Goal: Task Accomplishment & Management: Use online tool/utility

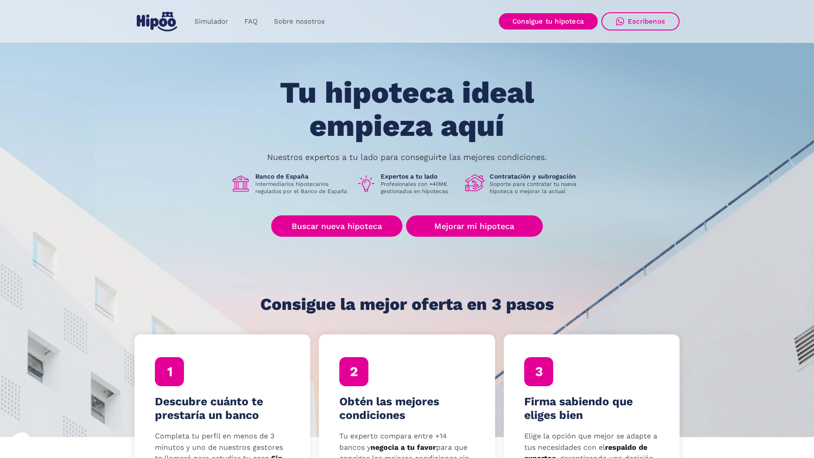
scroll to position [11, 0]
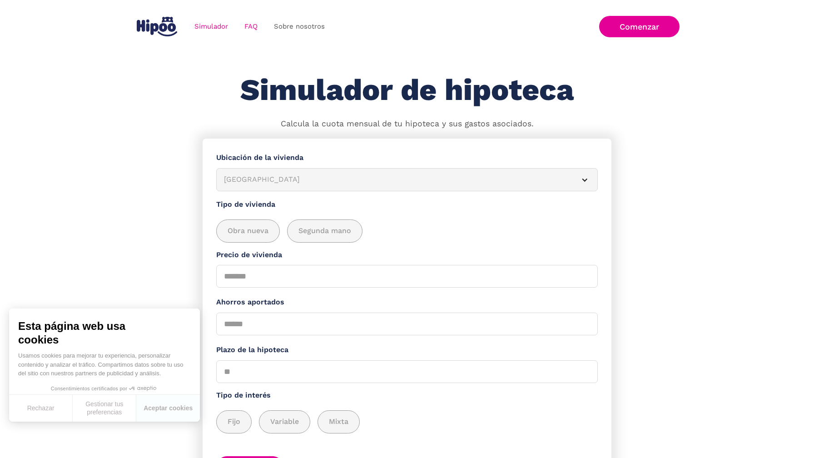
click at [253, 25] on link "FAQ" at bounding box center [251, 27] width 30 height 18
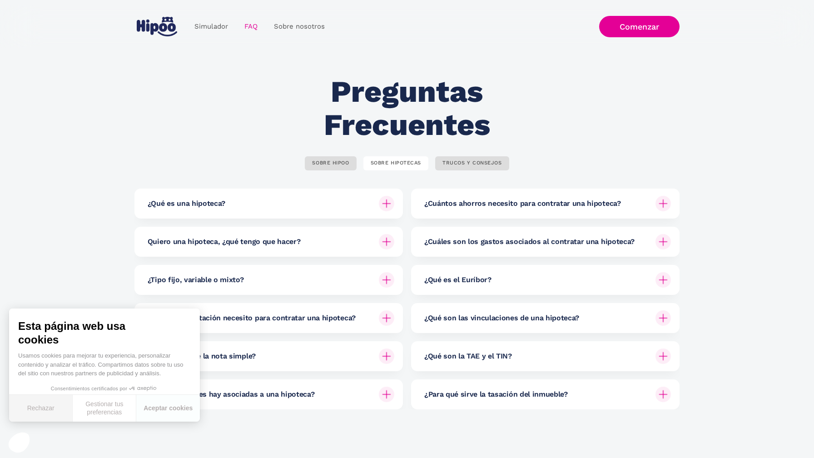
click at [49, 410] on button "Rechazar" at bounding box center [41, 408] width 64 height 27
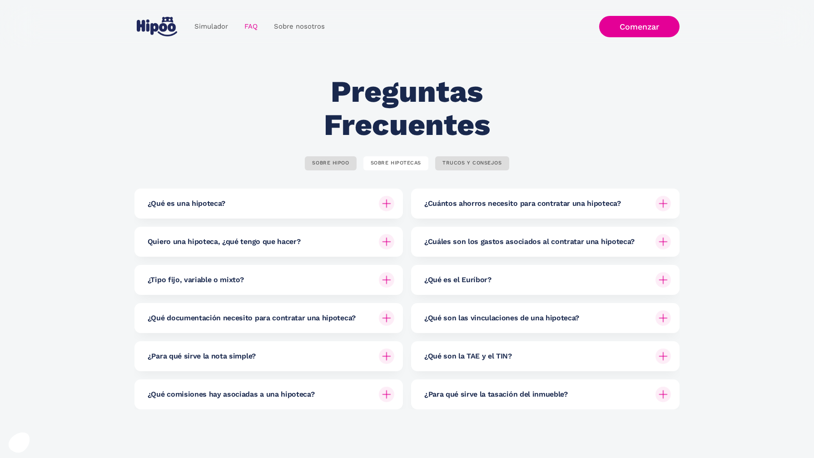
click at [342, 357] on div "¿Para qué sirve la nota simple?" at bounding box center [271, 356] width 247 height 30
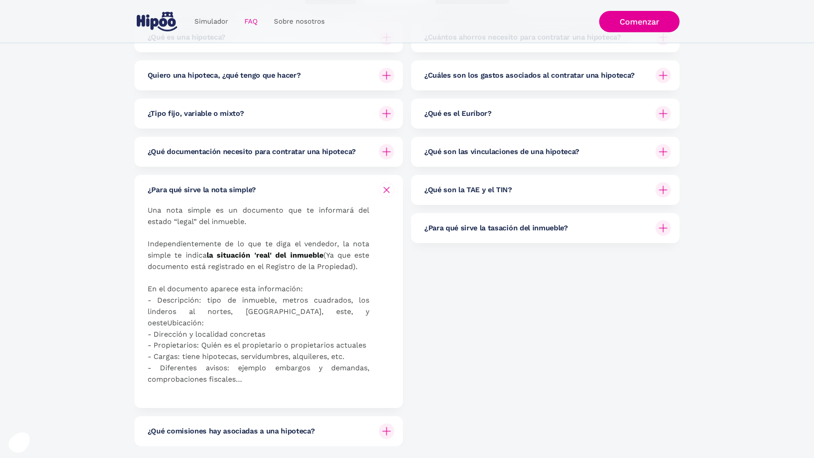
scroll to position [180, 0]
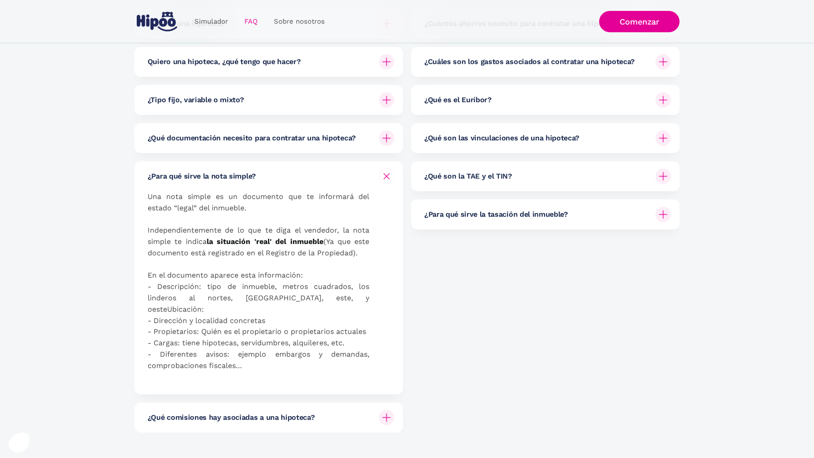
drag, startPoint x: 257, startPoint y: 225, endPoint x: 361, endPoint y: 258, distance: 109.4
click at [361, 258] on p "Una nota simple es un documento que te informará del estado “legal” del inmuebl…" at bounding box center [259, 287] width 222 height 192
click at [362, 258] on p "Una nota simple es un documento que te informará del estado “legal” del inmuebl…" at bounding box center [259, 287] width 222 height 192
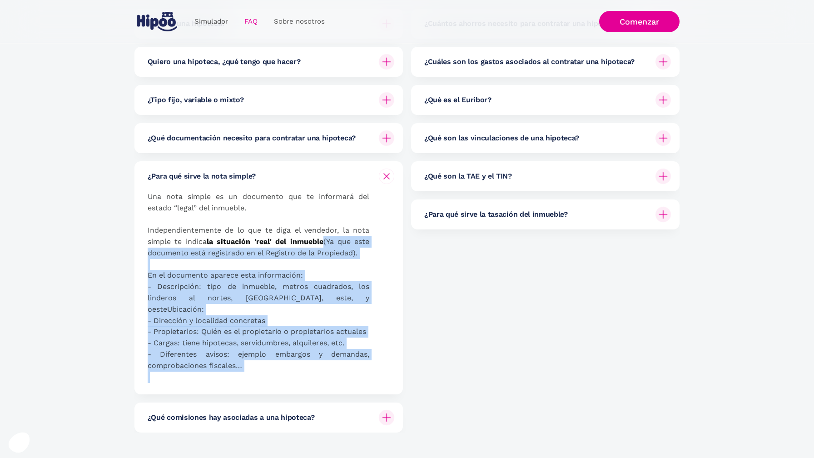
drag, startPoint x: 362, startPoint y: 258, endPoint x: 359, endPoint y: 372, distance: 113.6
click at [359, 372] on div "Una nota simple es un documento que te informará del estado “legal” del inmuebl…" at bounding box center [271, 292] width 247 height 203
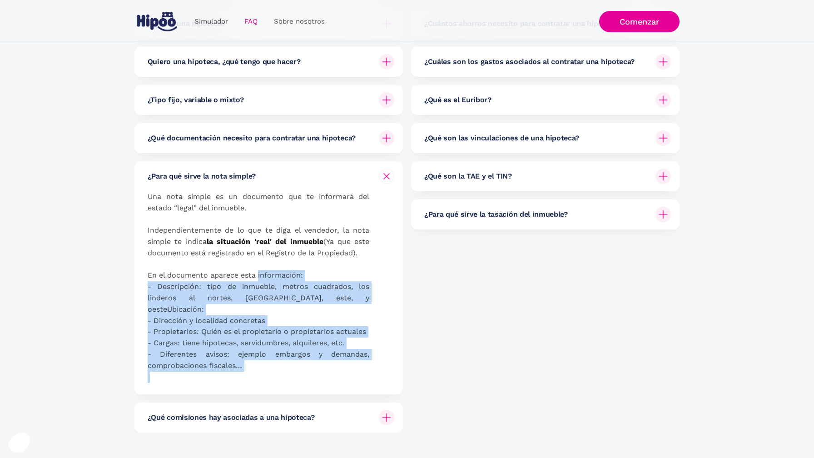
drag, startPoint x: 359, startPoint y: 372, endPoint x: 283, endPoint y: 266, distance: 130.2
click at [283, 266] on div "Una nota simple es un documento que te informará del estado “legal” del inmuebl…" at bounding box center [271, 292] width 247 height 203
click at [283, 266] on p "Una nota simple es un documento que te informará del estado “legal” del inmuebl…" at bounding box center [259, 287] width 222 height 192
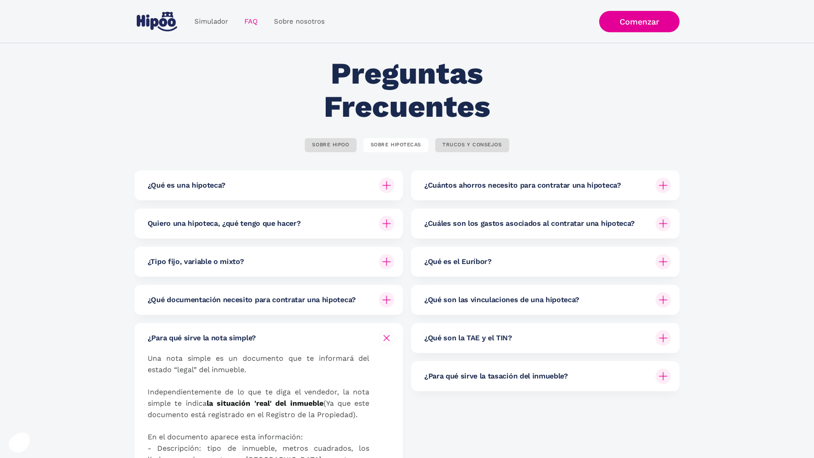
scroll to position [8, 0]
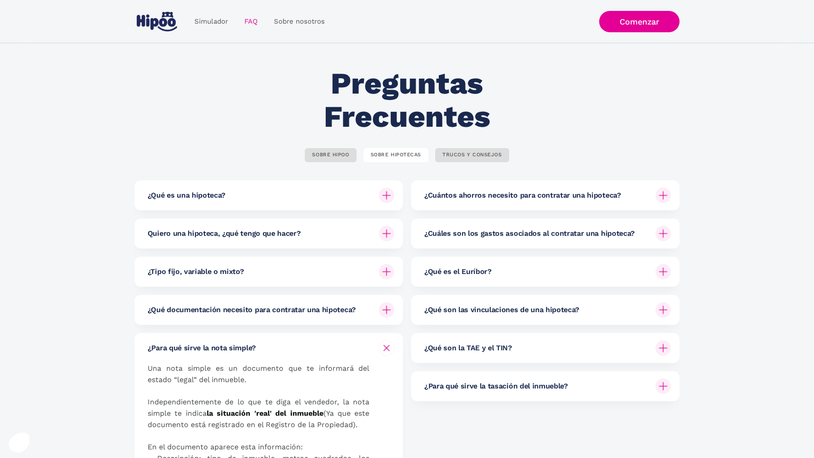
click at [453, 309] on h6 "¿Qué son las vinculaciones de una hipoteca?" at bounding box center [501, 310] width 155 height 10
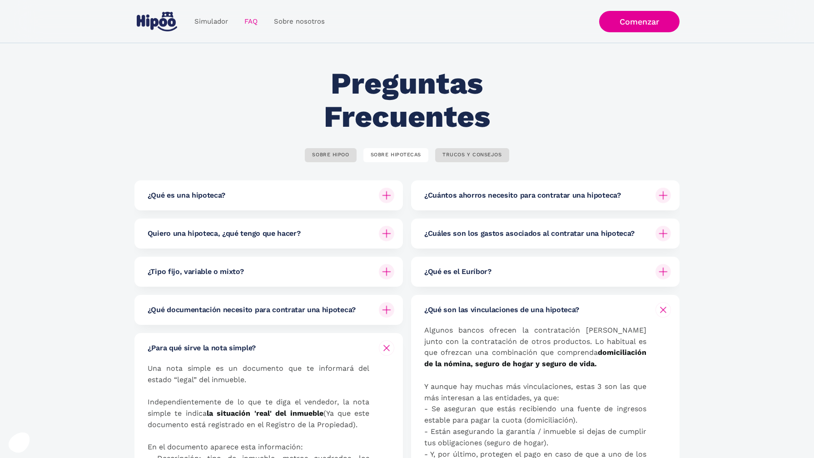
click at [453, 309] on h6 "¿Qué son las vinculaciones de una hipoteca?" at bounding box center [501, 310] width 155 height 10
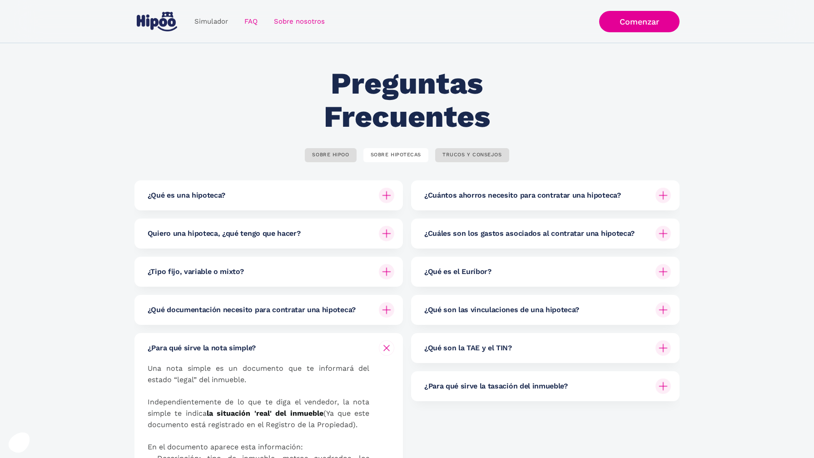
click at [285, 25] on link "Sobre nosotros" at bounding box center [299, 22] width 67 height 18
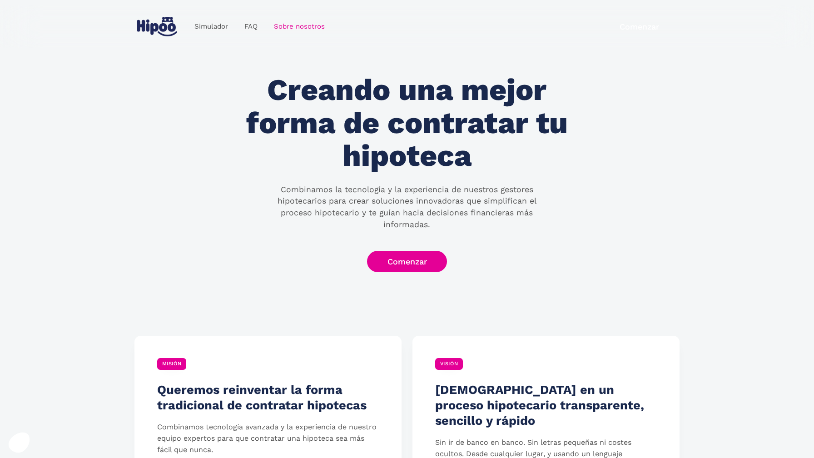
click at [154, 25] on img "home" at bounding box center [157, 27] width 40 height 20
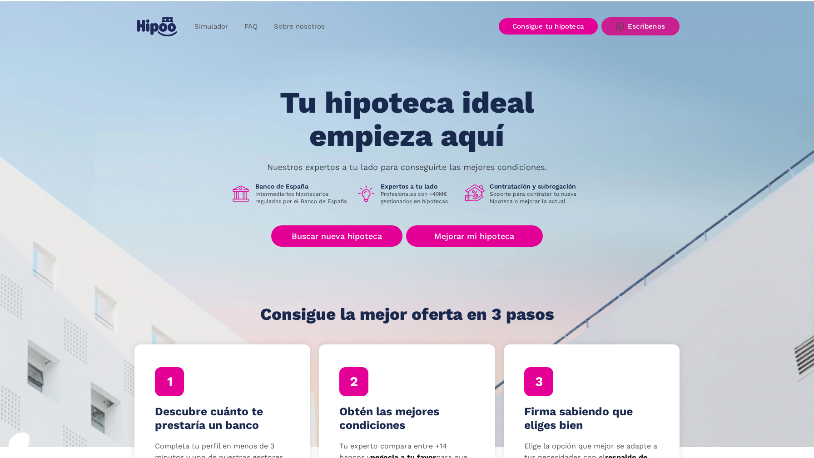
click at [619, 29] on img at bounding box center [620, 26] width 8 height 8
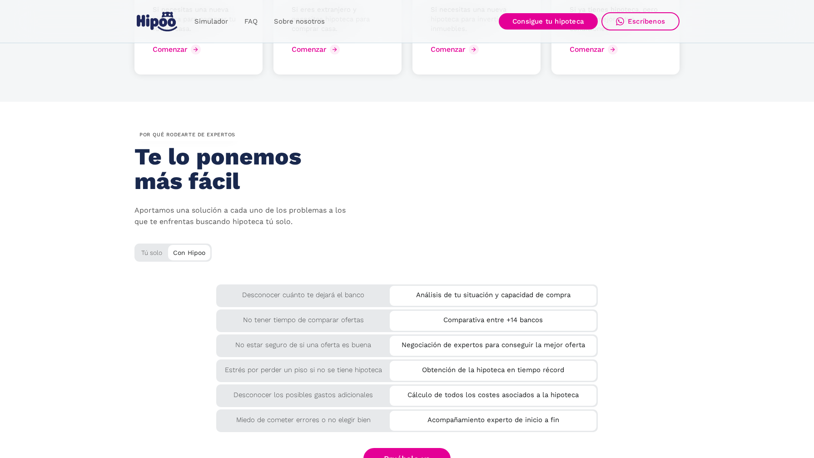
scroll to position [1390, 0]
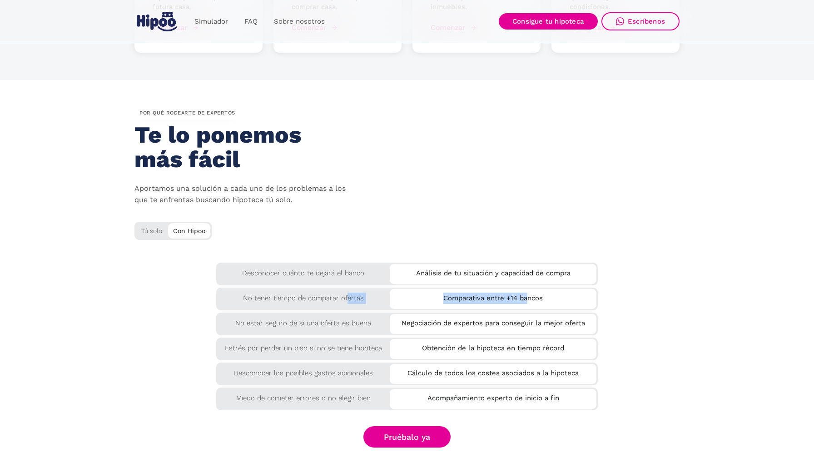
drag, startPoint x: 349, startPoint y: 299, endPoint x: 538, endPoint y: 299, distance: 189.0
click at [538, 299] on div "No tener tiempo de comparar ofertas Comparativa entre +14 bancos" at bounding box center [407, 298] width 382 height 20
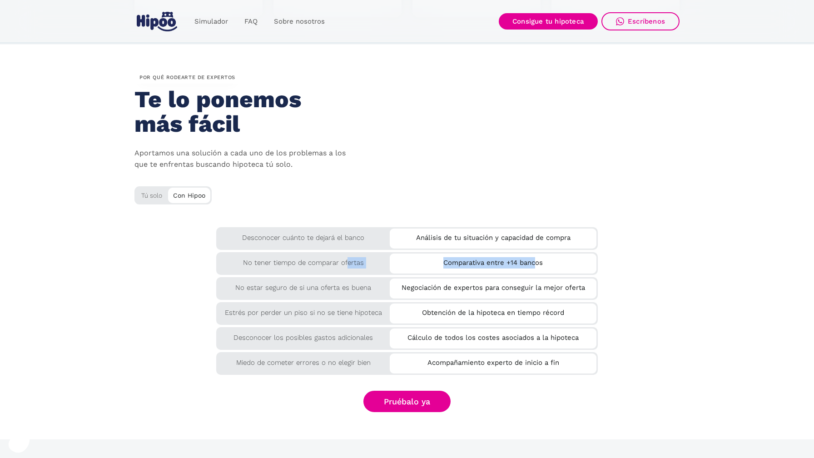
scroll to position [1442, 0]
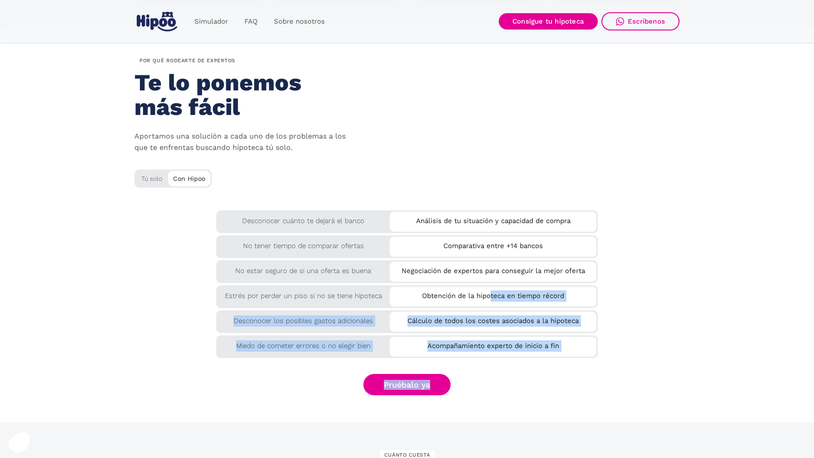
drag, startPoint x: 491, startPoint y: 295, endPoint x: 453, endPoint y: 386, distance: 98.6
click at [453, 386] on div "por QUÉ rodearte de expertos Te lo ponemos más fácil Aportamos una solución a c…" at bounding box center [407, 225] width 545 height 340
click at [453, 386] on div "Pruébalo ya" at bounding box center [407, 384] width 545 height 21
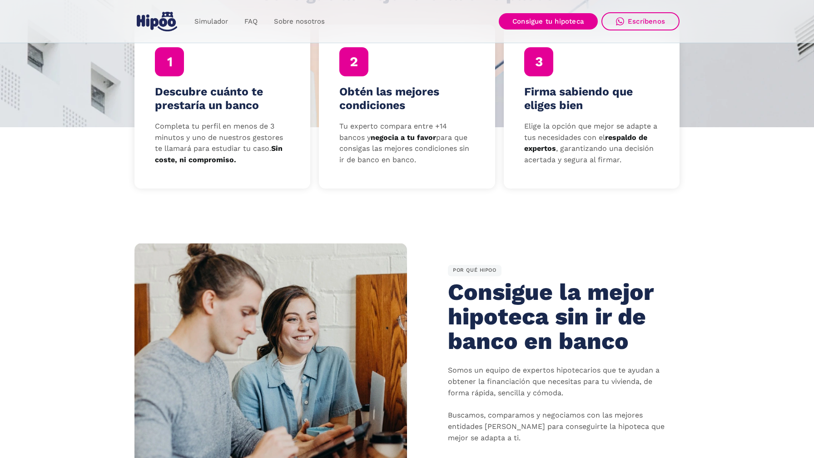
scroll to position [0, 0]
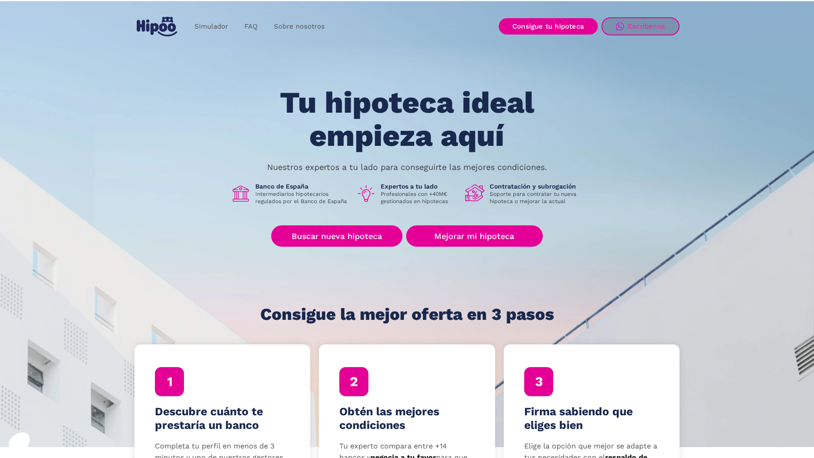
click at [643, 16] on div "Simulador FAQ Sobre nosotros Buscar nueva hipoteca Mejorar mi hipoteca Login Ac…" at bounding box center [407, 26] width 545 height 27
click at [643, 27] on div "Escríbenos" at bounding box center [646, 26] width 37 height 8
click at [214, 20] on link "Simulador" at bounding box center [211, 27] width 50 height 18
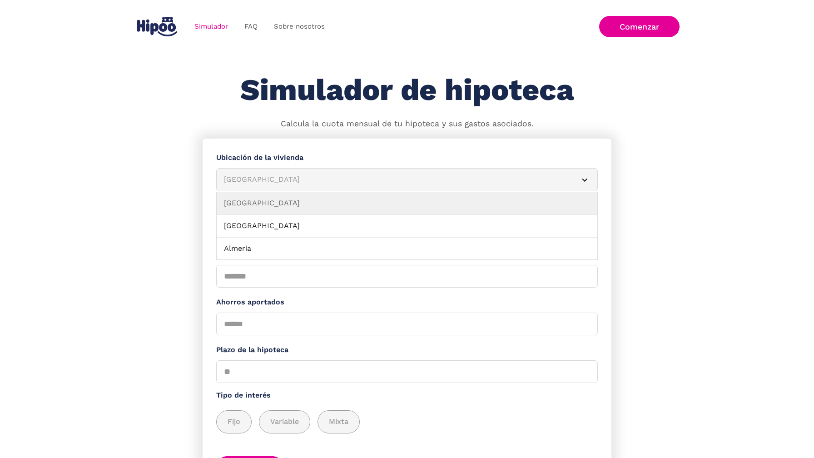
click at [311, 180] on div "Albacete" at bounding box center [396, 179] width 344 height 11
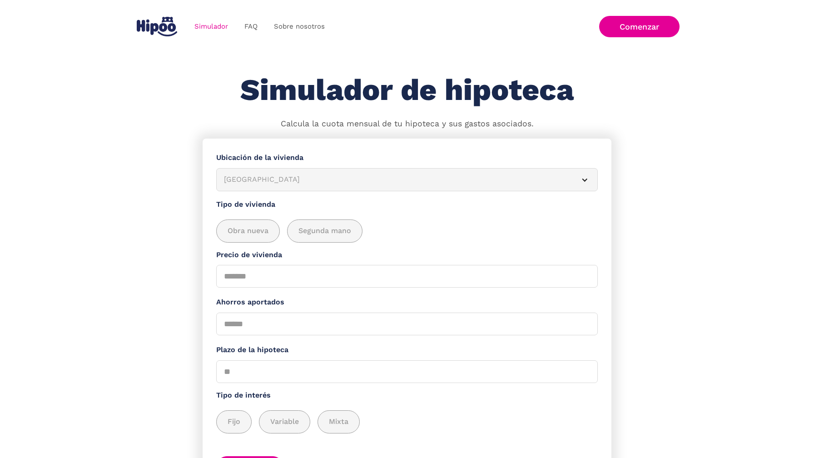
click at [311, 180] on div "Albacete" at bounding box center [396, 179] width 344 height 11
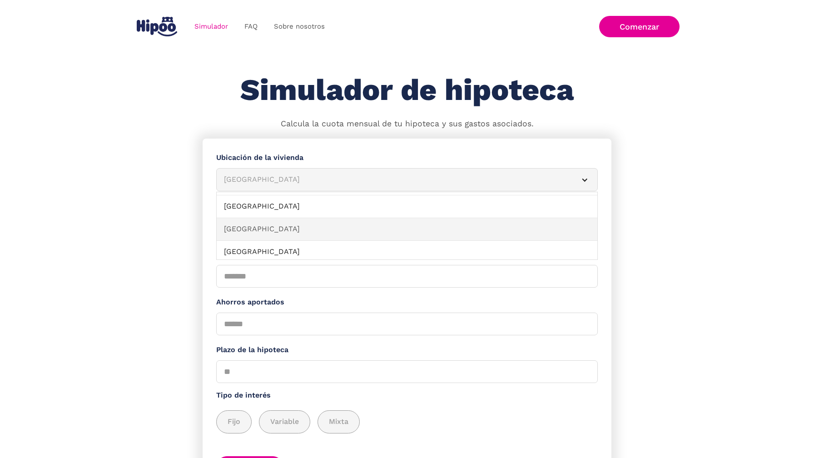
click at [295, 232] on link "Barcelona" at bounding box center [407, 229] width 381 height 23
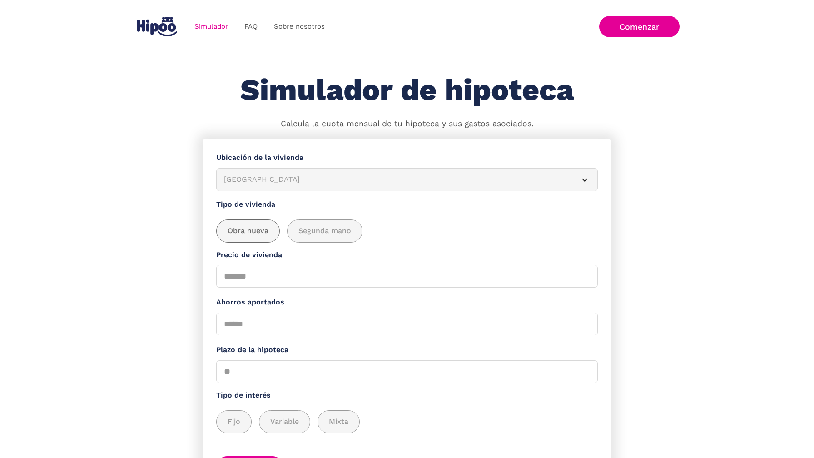
click at [255, 239] on div "add_description_here" at bounding box center [248, 231] width 63 height 22
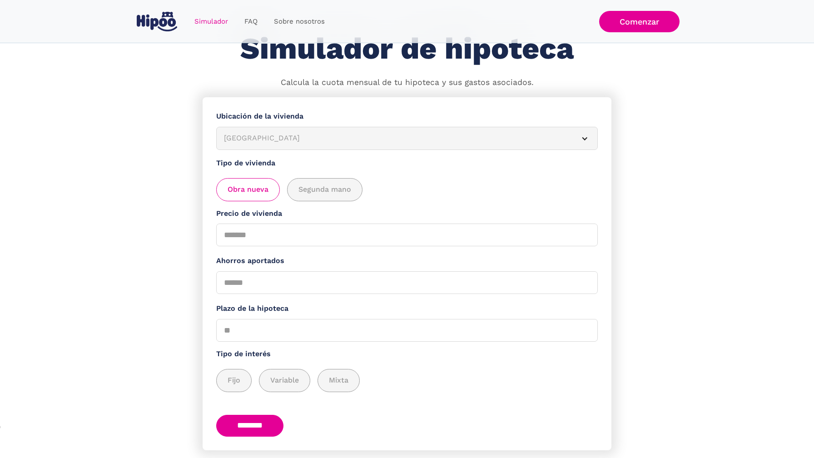
scroll to position [55, 0]
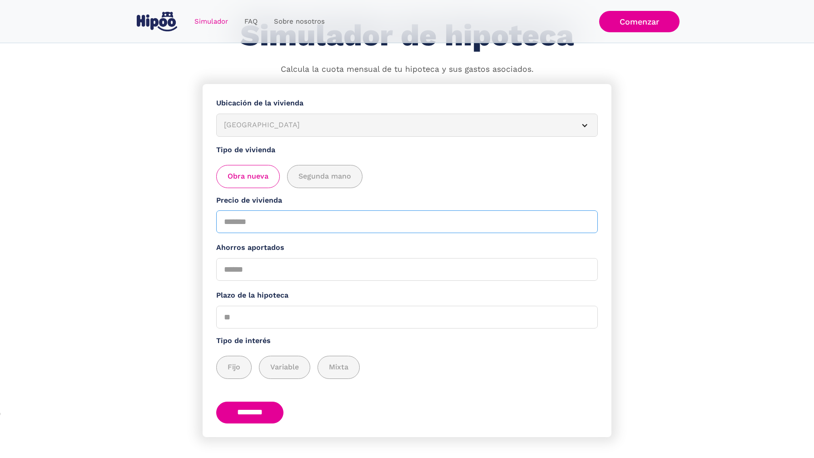
click at [286, 219] on input "Precio de vivienda" at bounding box center [407, 221] width 382 height 23
type input "******"
click at [297, 278] on input "Ahorros aportados" at bounding box center [407, 269] width 382 height 23
type input "******"
click at [306, 324] on input "Plazo de la hipoteca" at bounding box center [407, 317] width 382 height 23
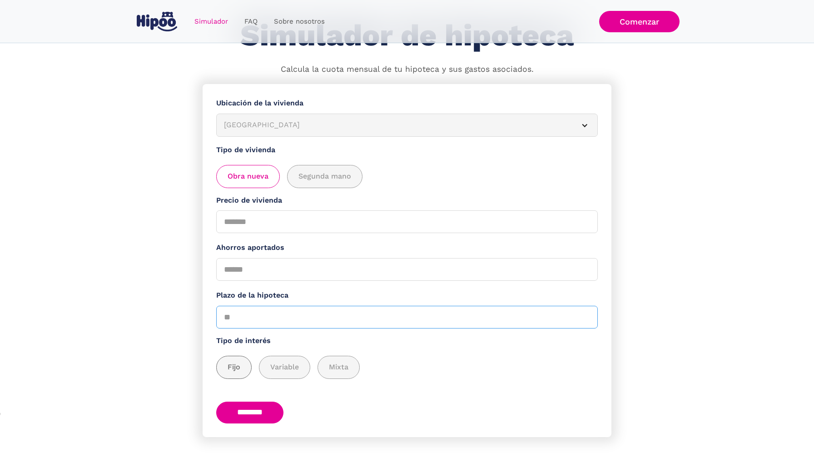
type input "**"
click at [231, 369] on span "Fijo" at bounding box center [234, 367] width 13 height 11
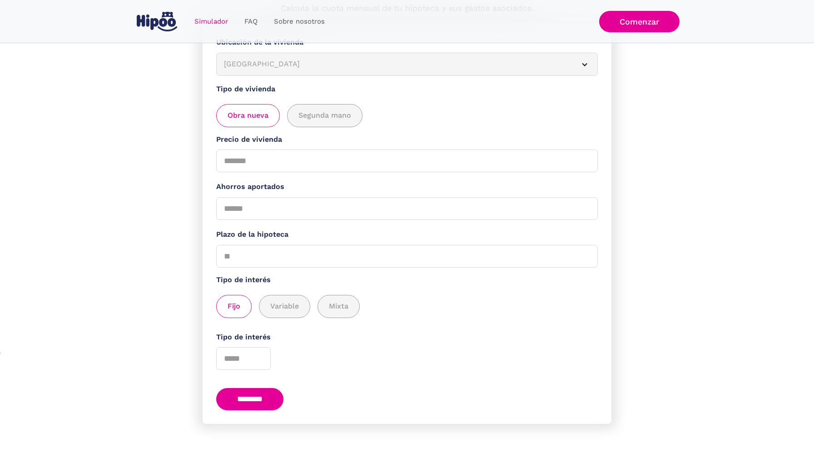
scroll to position [118, 0]
click at [257, 355] on input "*" at bounding box center [243, 358] width 55 height 23
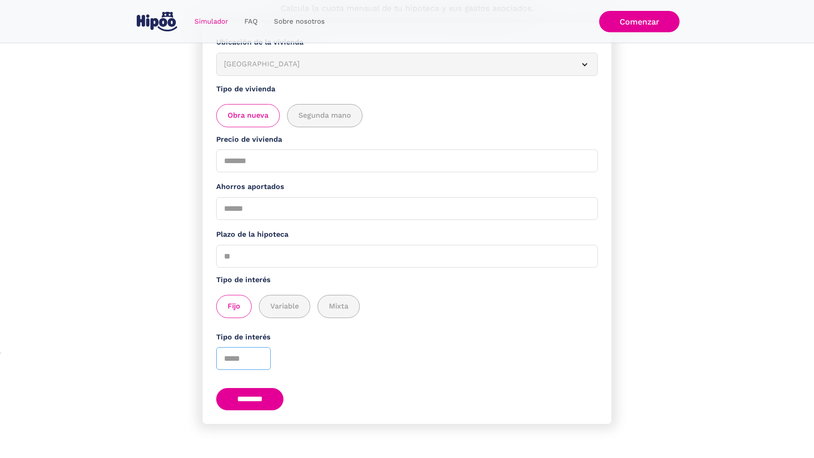
click at [257, 355] on input "*" at bounding box center [243, 358] width 55 height 23
click at [257, 362] on input "*" at bounding box center [243, 358] width 55 height 23
type input "*"
click at [257, 362] on input "*" at bounding box center [243, 358] width 55 height 23
click at [257, 392] on input "********" at bounding box center [249, 399] width 67 height 22
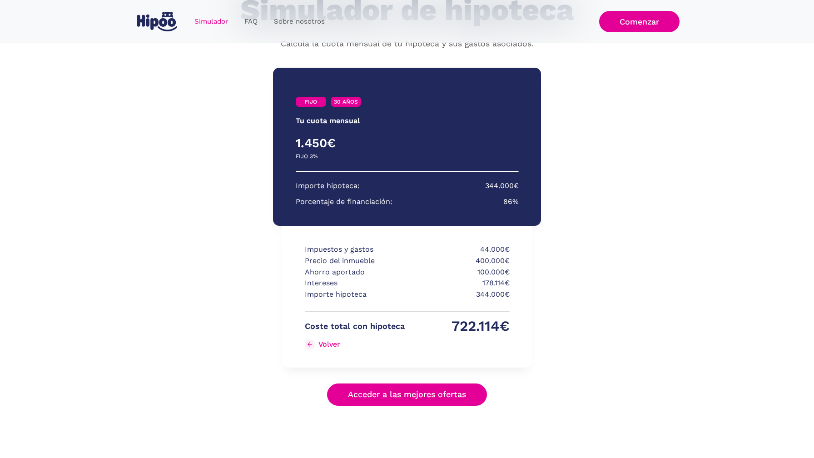
scroll to position [78, 0]
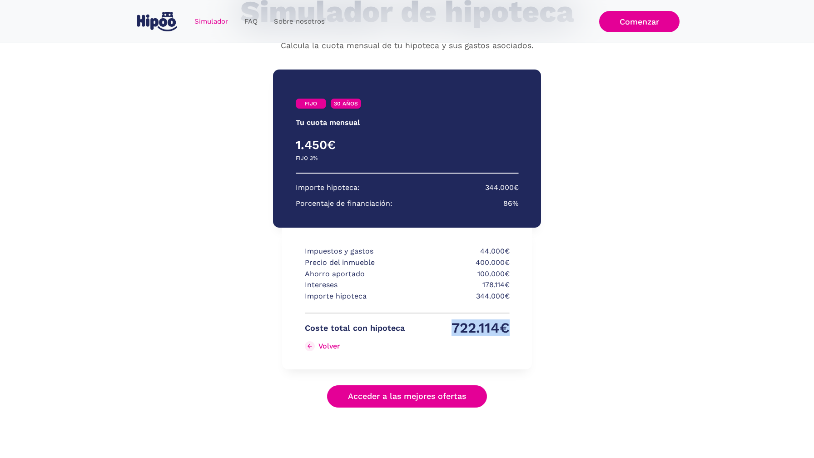
drag, startPoint x: 452, startPoint y: 329, endPoint x: 509, endPoint y: 329, distance: 57.7
click at [509, 329] on div "Impuestos y gastos 44.000€ Precio del inmueble 400.000€ Ahorro aportado 100.000…" at bounding box center [407, 299] width 250 height 142
drag, startPoint x: 354, startPoint y: 142, endPoint x: 291, endPoint y: 144, distance: 63.2
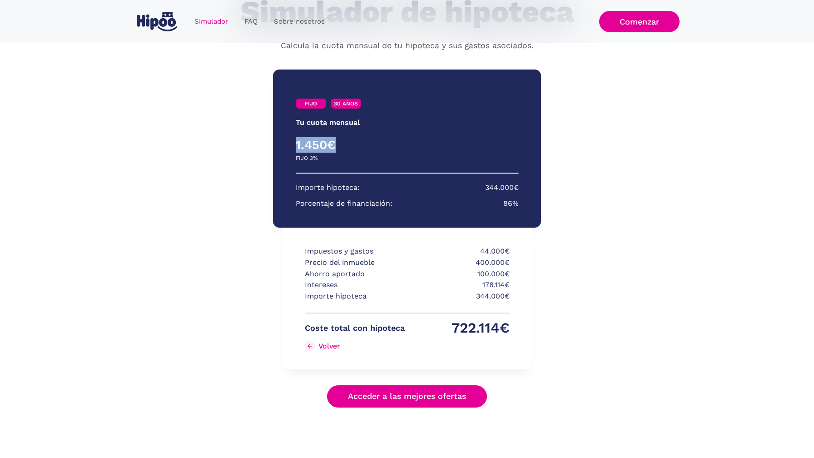
click at [291, 144] on div "FIJO 30 AÑOS Tu cuota mensual PRIMEROS 3 AÑOS RESTO DE AÑOS 1.450€ 0€ FIJO 3% V…" at bounding box center [407, 149] width 268 height 158
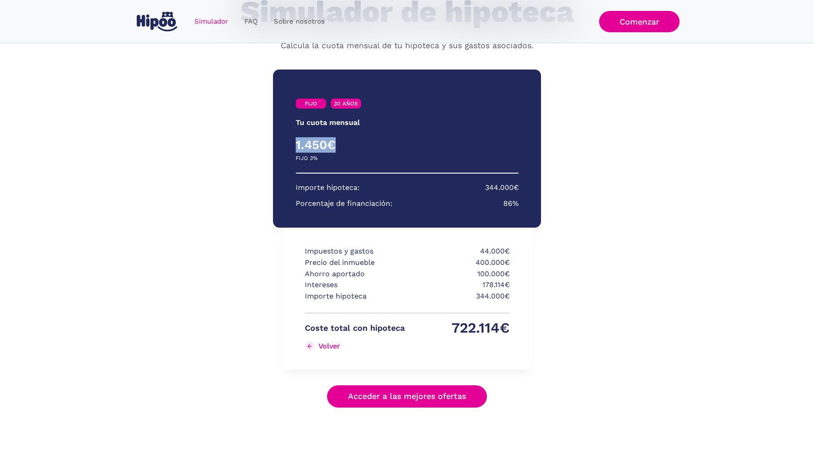
click at [291, 144] on div "FIJO 30 AÑOS Tu cuota mensual PRIMEROS 3 AÑOS RESTO DE AÑOS 1.450€ 0€ FIJO 3% V…" at bounding box center [407, 149] width 268 height 158
click at [309, 344] on link "Volver" at bounding box center [355, 346] width 100 height 15
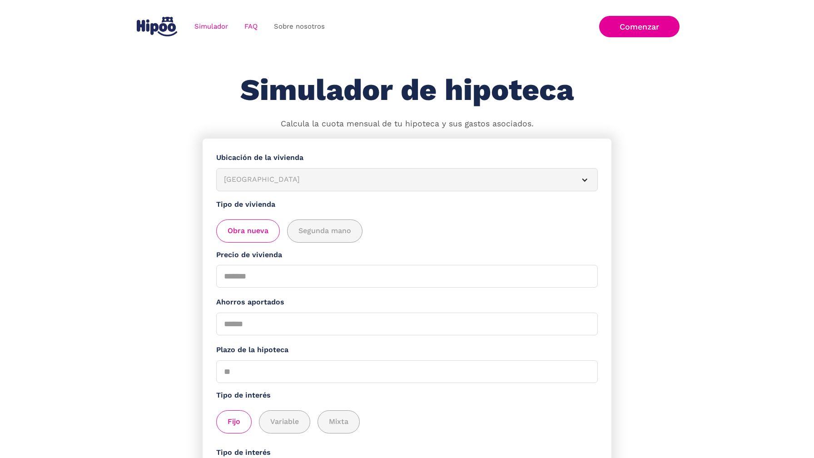
click at [249, 27] on link "FAQ" at bounding box center [251, 27] width 30 height 18
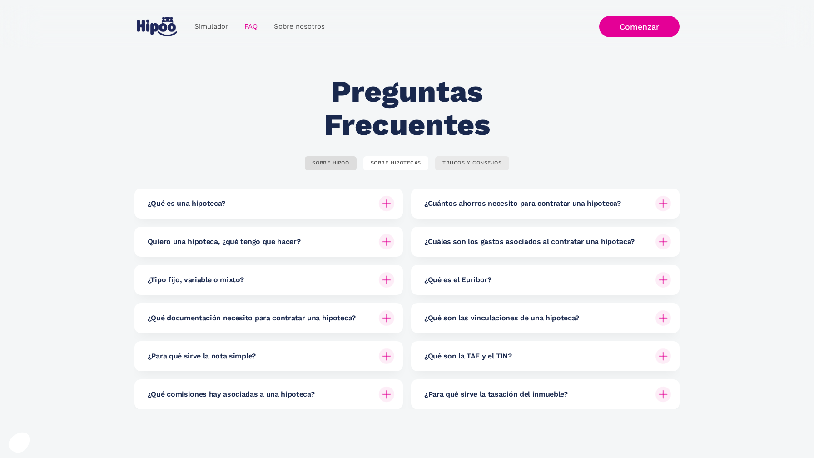
click at [490, 166] on div "TRUCOS Y CONSEJOS" at bounding box center [473, 163] width 60 height 7
